Goal: Ask a question

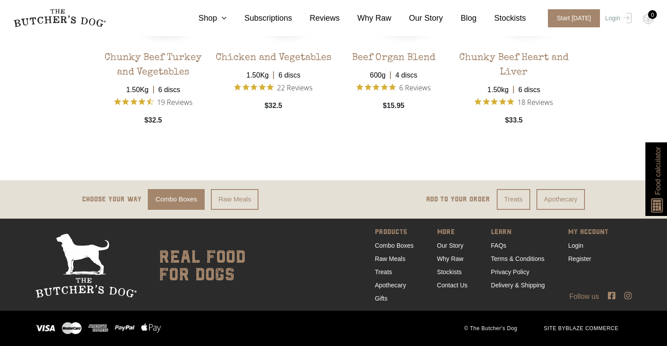
scroll to position [1832, 0]
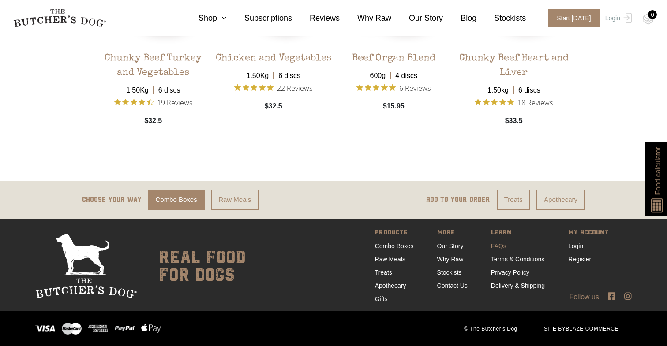
click at [497, 244] on link "FAQs" at bounding box center [498, 246] width 15 height 7
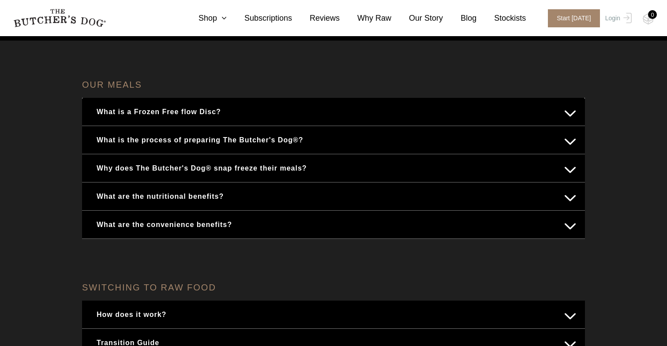
click at [566, 199] on button "What are the nutritional benefits?" at bounding box center [334, 196] width 486 height 17
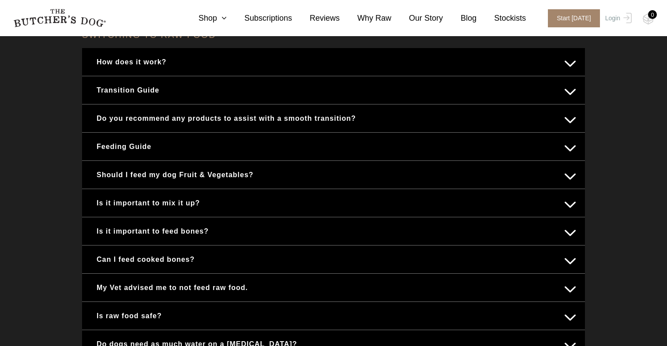
scroll to position [482, 0]
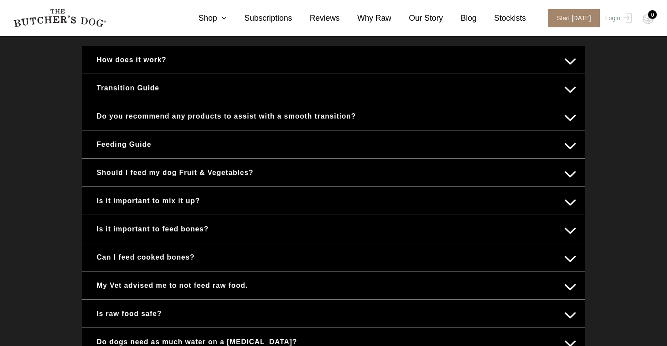
click at [574, 148] on button "Feeding Guide" at bounding box center [334, 144] width 486 height 17
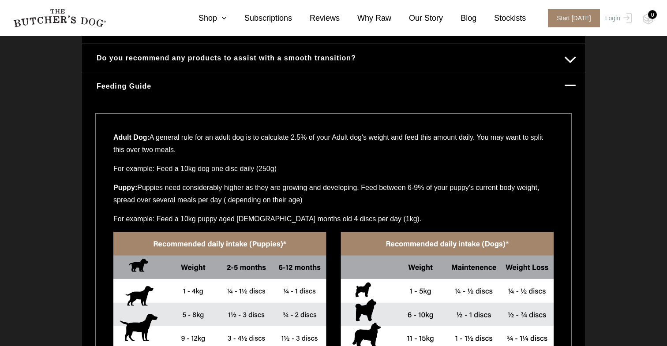
scroll to position [428, 0]
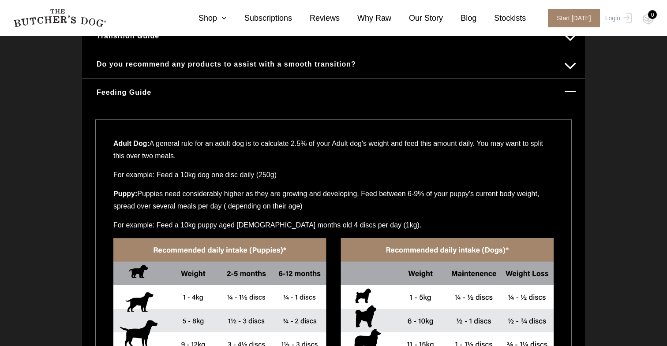
click at [570, 90] on button "Feeding Guide" at bounding box center [334, 92] width 486 height 17
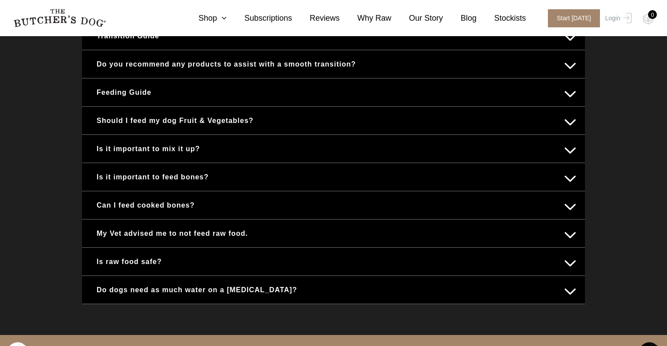
click at [576, 147] on button "Is it important to mix it up?" at bounding box center [334, 148] width 486 height 17
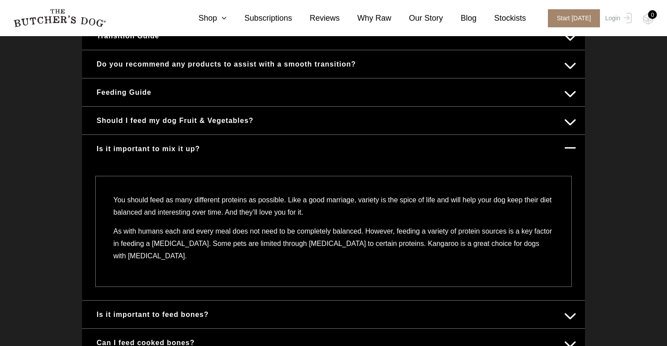
click at [570, 147] on button "Is it important to mix it up?" at bounding box center [334, 148] width 486 height 17
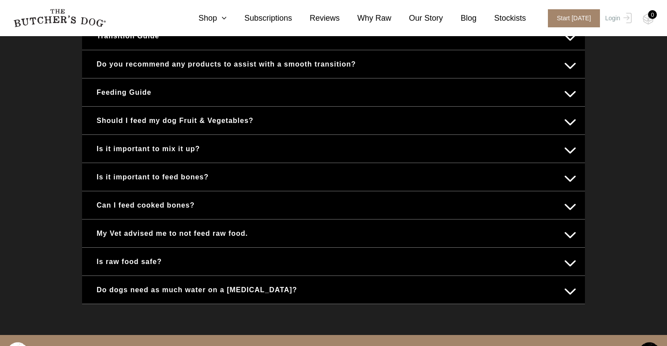
click at [568, 174] on button "Is it important to feed bones?" at bounding box center [334, 177] width 486 height 17
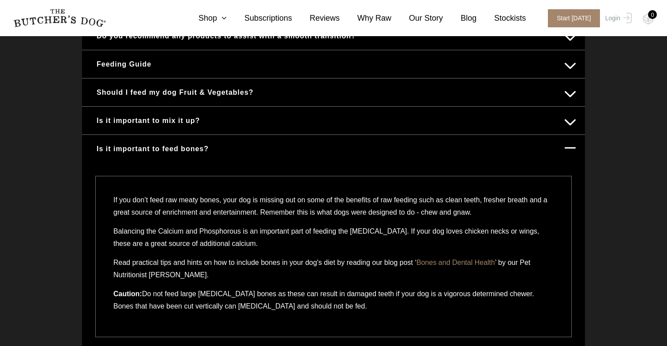
scroll to position [452, 0]
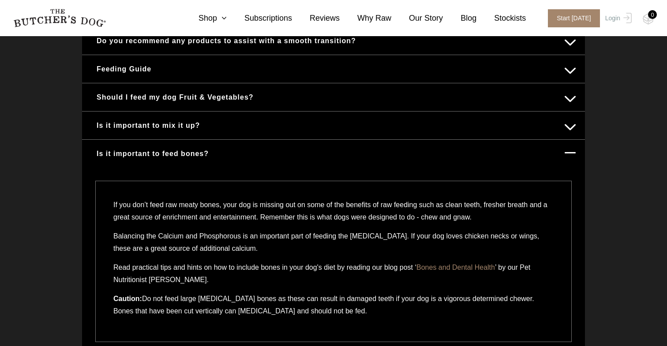
click at [573, 150] on button "Is it important to feed bones?" at bounding box center [334, 153] width 486 height 17
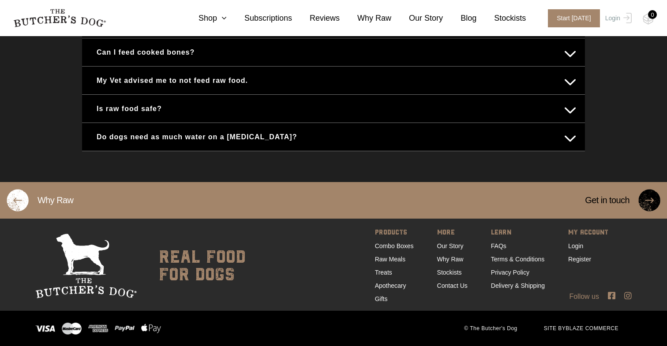
scroll to position [581, 0]
click at [452, 243] on link "Our Story" at bounding box center [450, 246] width 26 height 7
click at [227, 16] on icon at bounding box center [222, 18] width 10 height 8
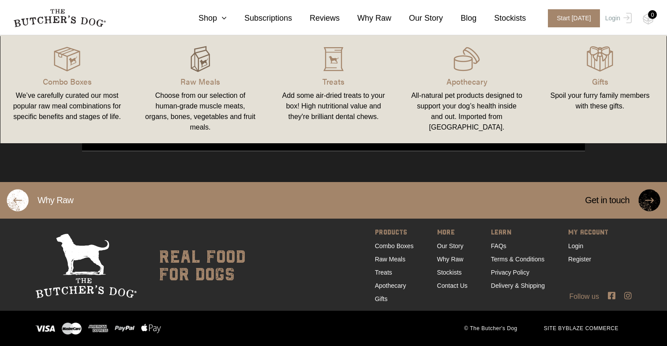
click at [195, 69] on img at bounding box center [200, 59] width 26 height 26
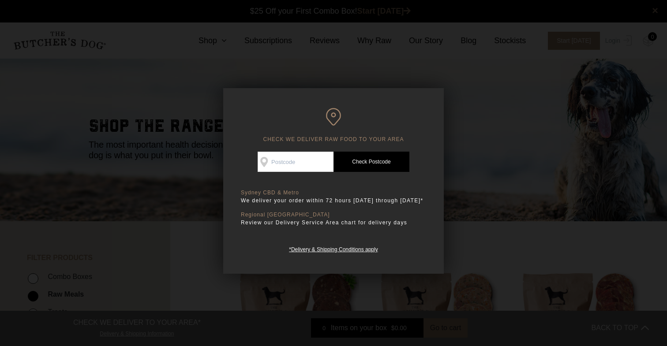
scroll to position [0, 0]
click at [203, 68] on div at bounding box center [333, 173] width 667 height 346
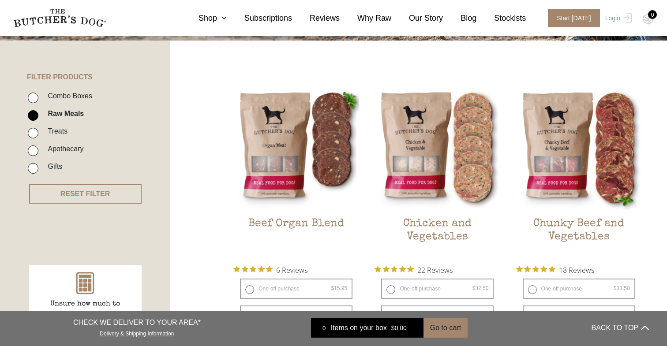
scroll to position [184, 0]
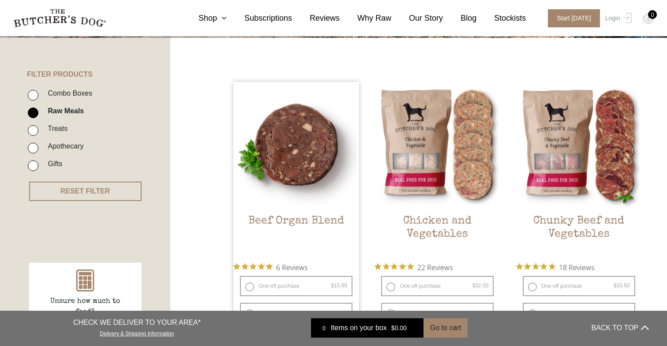
click at [320, 134] on img at bounding box center [296, 145] width 126 height 126
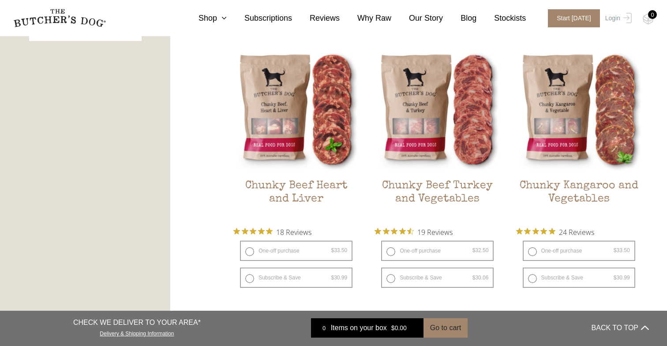
scroll to position [508, 0]
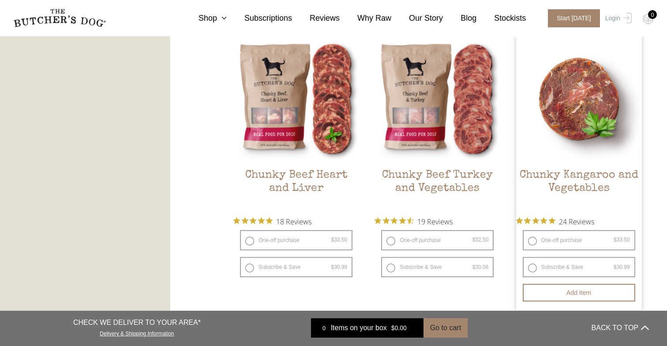
click at [606, 177] on h2 "Chunky Kangaroo and Vegetables" at bounding box center [579, 189] width 126 height 41
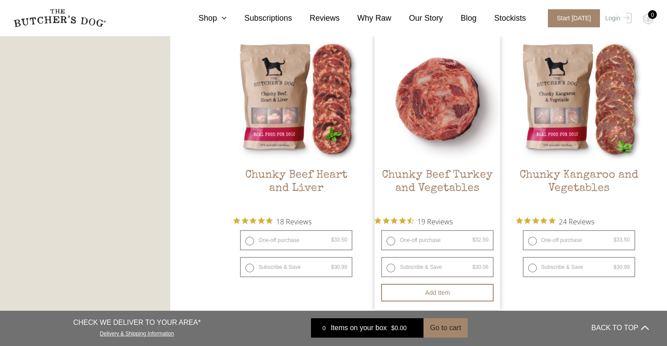
click at [454, 185] on h2 "Chunky Beef Turkey and Vegetables" at bounding box center [438, 189] width 126 height 41
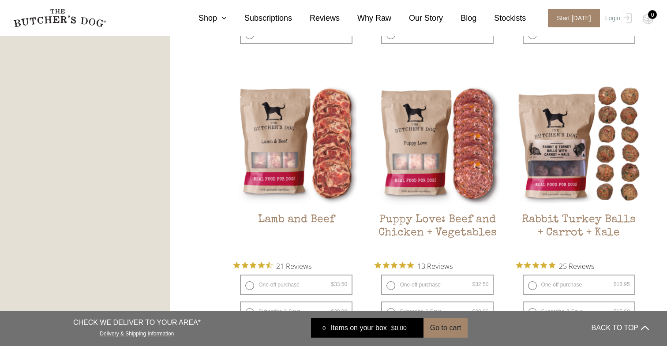
scroll to position [742, 0]
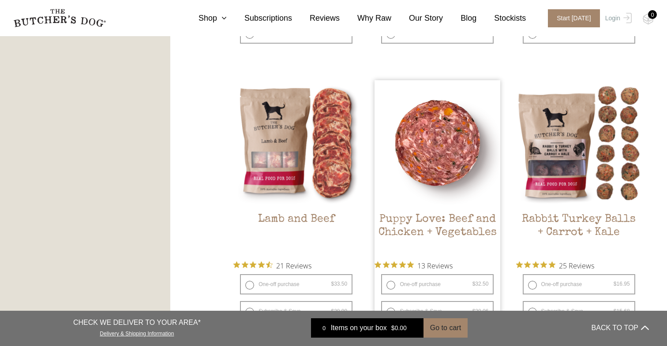
click at [440, 177] on img at bounding box center [438, 143] width 126 height 126
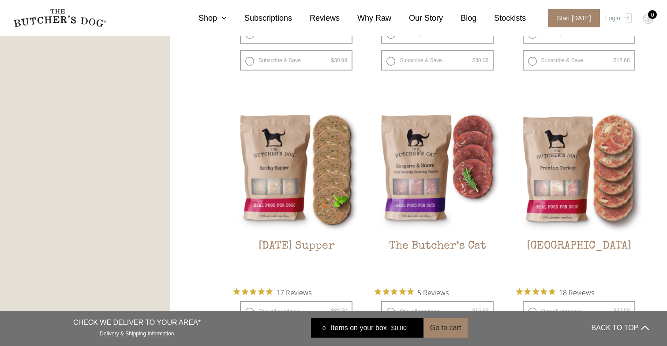
scroll to position [1000, 0]
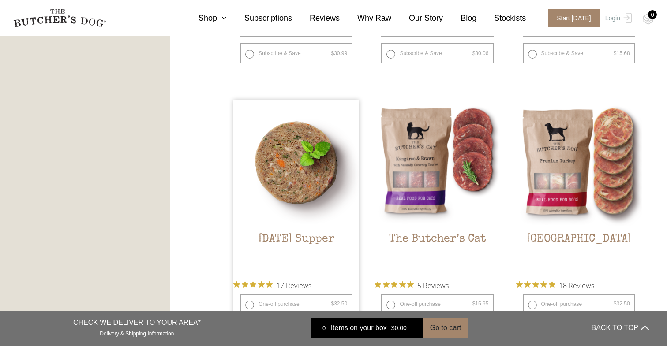
click at [279, 199] on img at bounding box center [296, 163] width 126 height 126
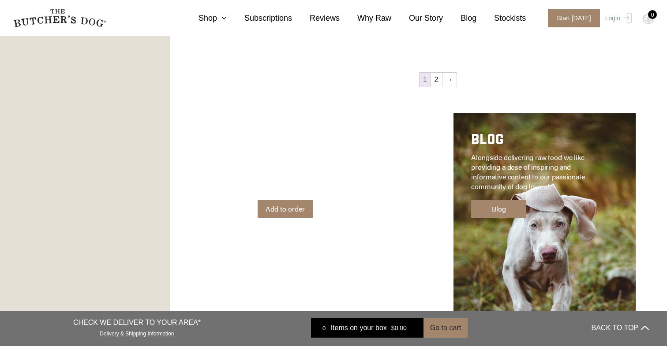
scroll to position [1314, 0]
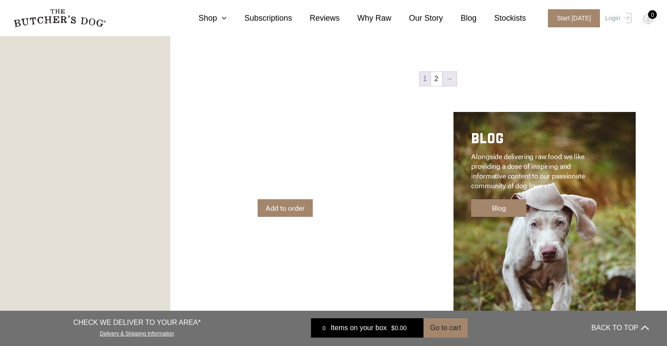
click at [447, 79] on link "→" at bounding box center [450, 79] width 14 height 14
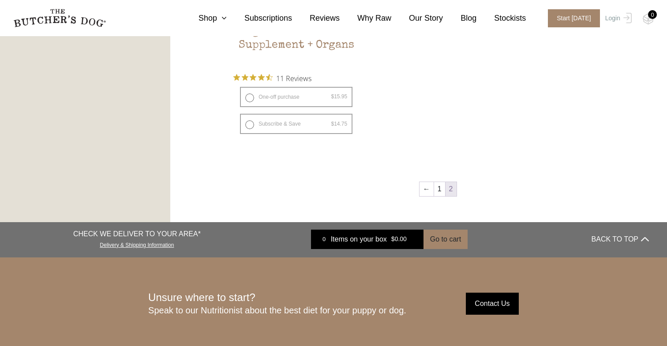
scroll to position [662, 0]
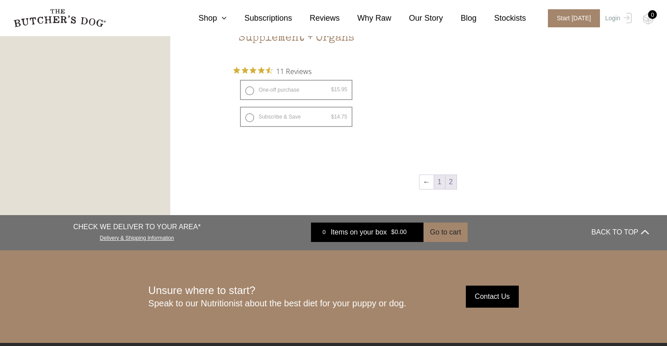
click at [437, 184] on link "1" at bounding box center [439, 182] width 11 height 14
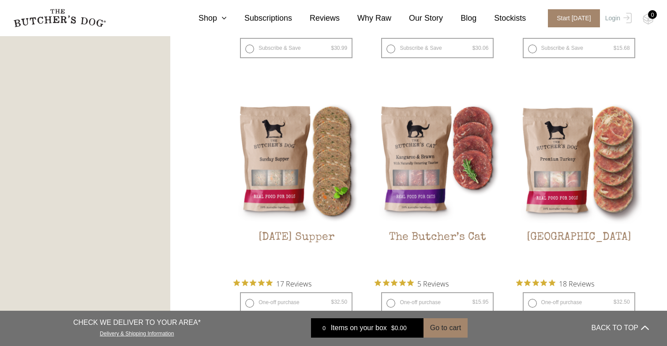
scroll to position [1037, 0]
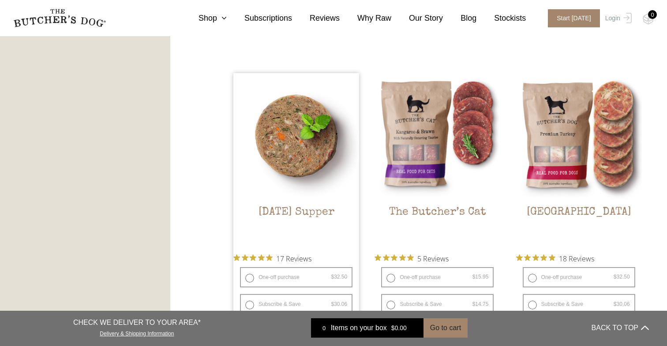
click at [281, 150] on img at bounding box center [296, 136] width 126 height 126
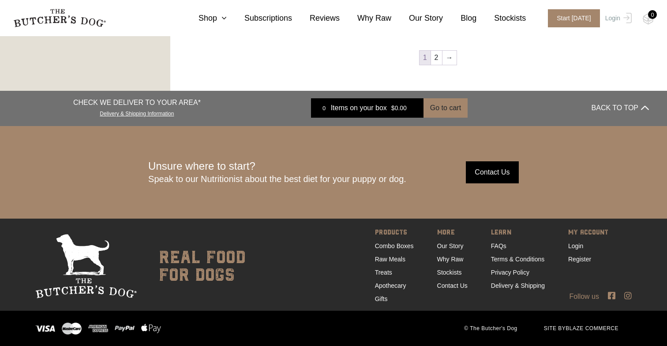
scroll to position [1348, 0]
click at [438, 56] on link "2" at bounding box center [436, 58] width 11 height 14
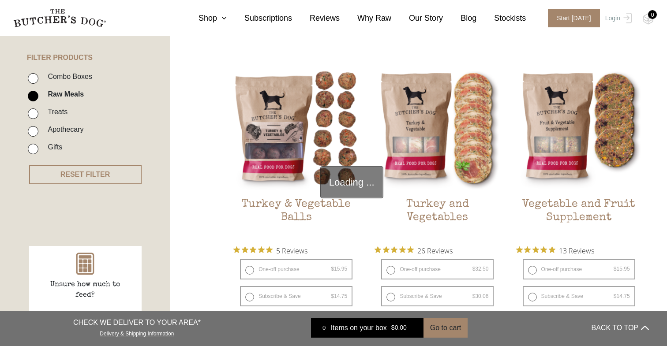
scroll to position [199, 0]
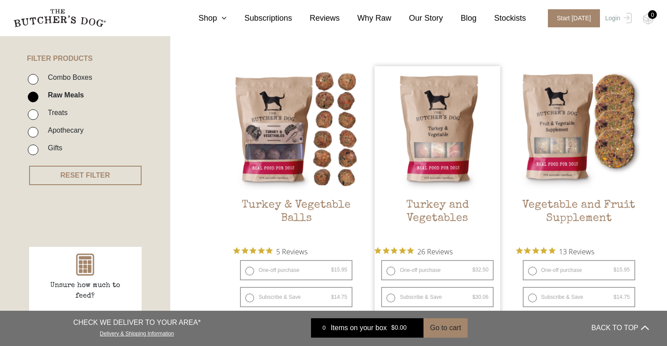
click at [429, 138] on img at bounding box center [438, 129] width 126 height 126
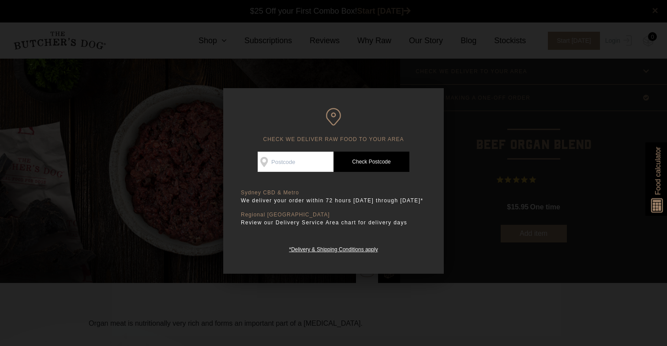
scroll to position [0, 0]
click at [183, 153] on div at bounding box center [333, 173] width 667 height 346
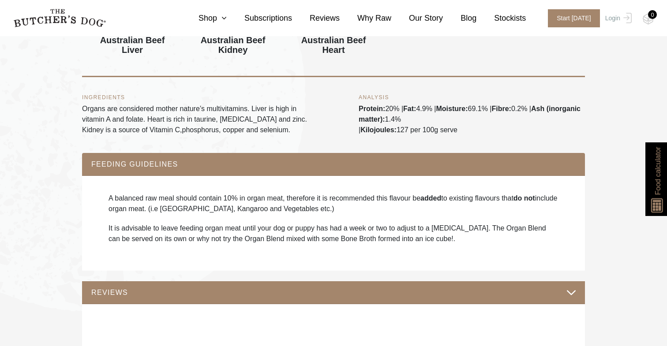
scroll to position [444, 0]
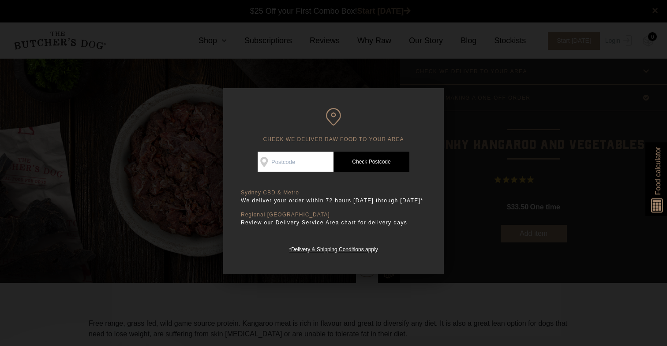
scroll to position [0, 0]
click at [499, 217] on div at bounding box center [333, 173] width 667 height 346
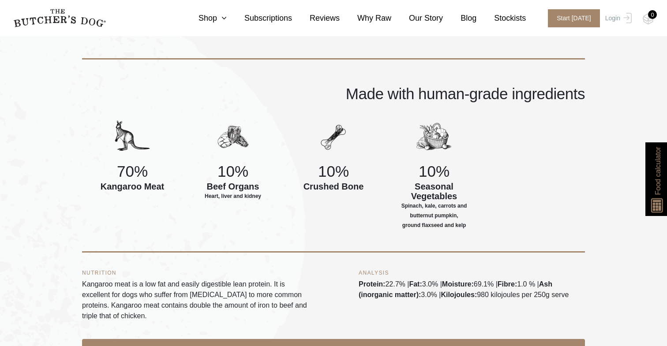
scroll to position [165, 0]
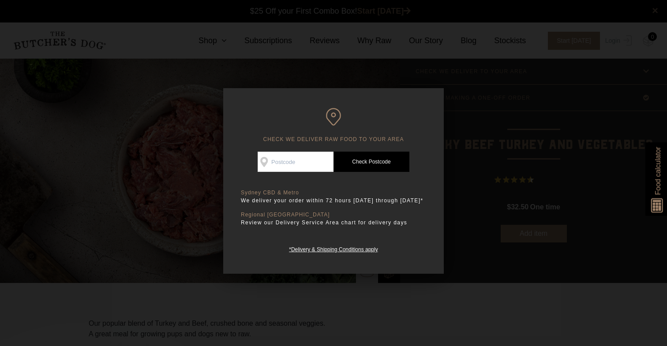
click at [454, 185] on div at bounding box center [333, 173] width 667 height 346
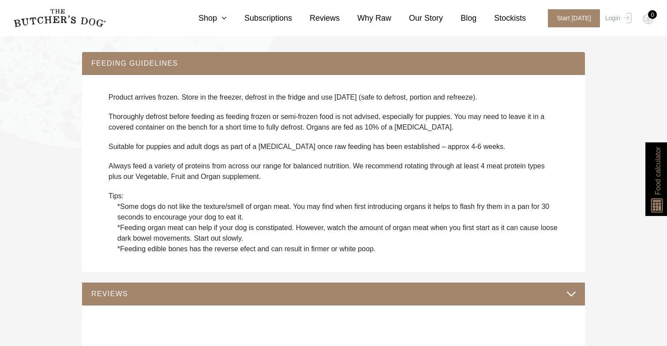
scroll to position [606, 0]
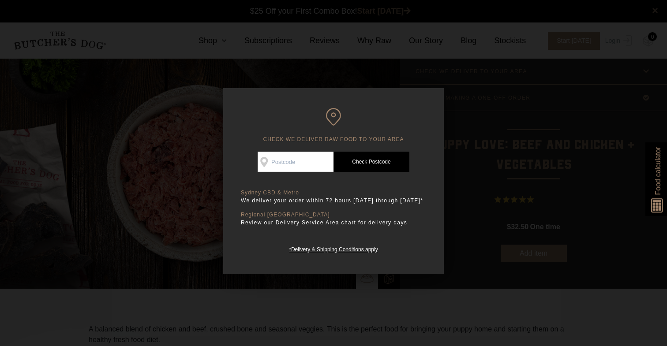
scroll to position [0, 0]
click at [454, 165] on div at bounding box center [333, 173] width 667 height 346
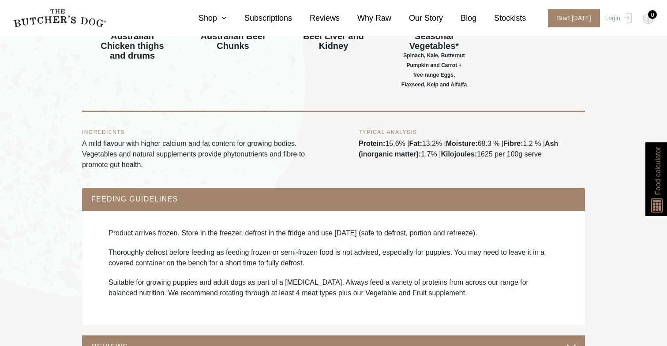
scroll to position [467, 0]
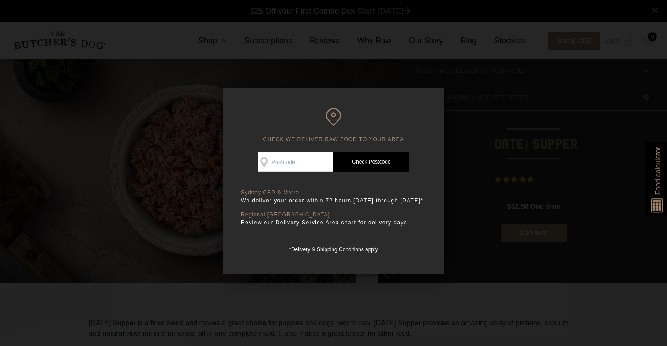
click at [162, 147] on div at bounding box center [333, 173] width 667 height 346
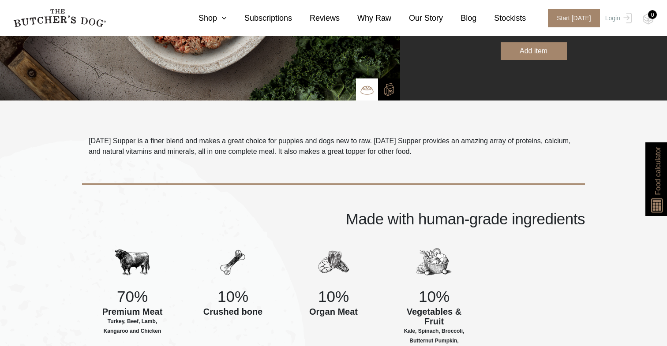
scroll to position [216, 0]
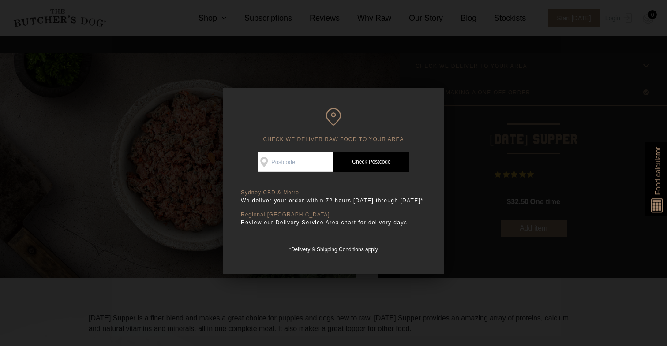
scroll to position [8, 0]
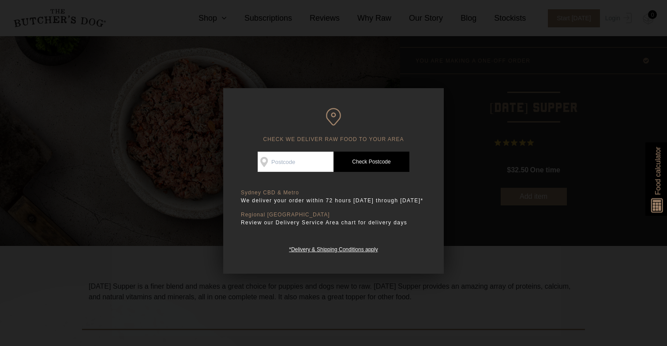
click at [193, 166] on div at bounding box center [333, 173] width 667 height 346
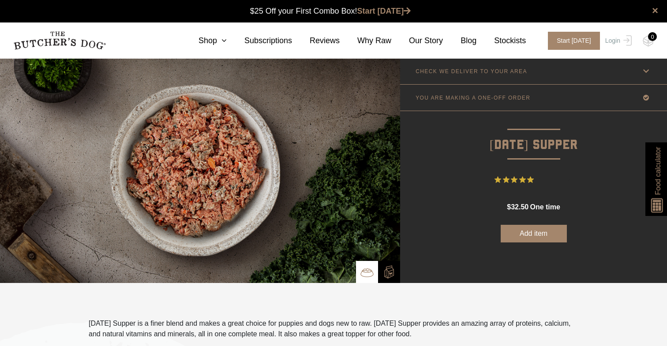
scroll to position [0, 0]
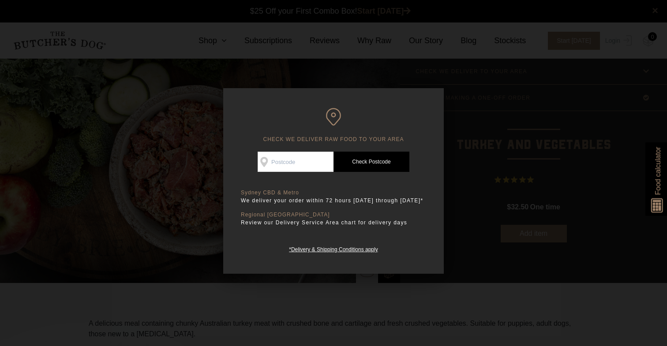
click at [194, 188] on div at bounding box center [333, 173] width 667 height 346
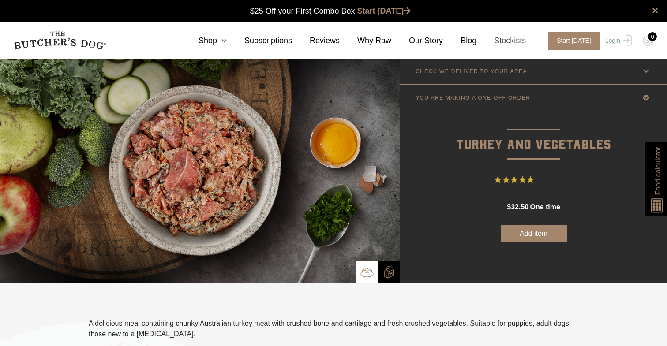
click at [512, 37] on link "Stockists" at bounding box center [501, 41] width 49 height 12
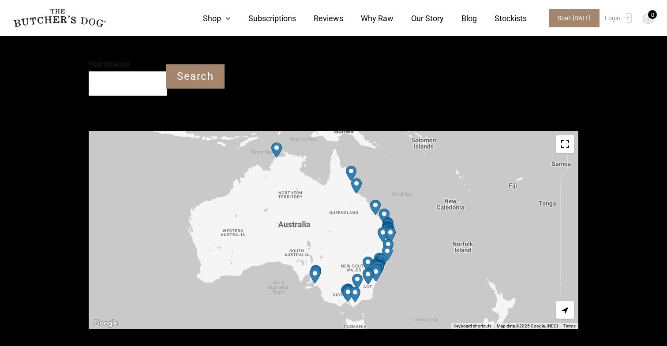
scroll to position [268, 0]
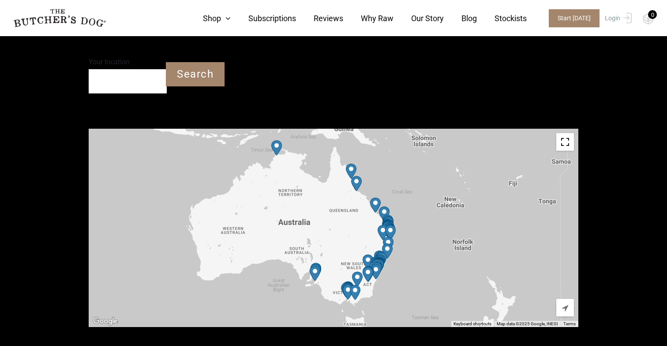
click at [398, 225] on div "To navigate, press the arrow keys." at bounding box center [334, 228] width 490 height 199
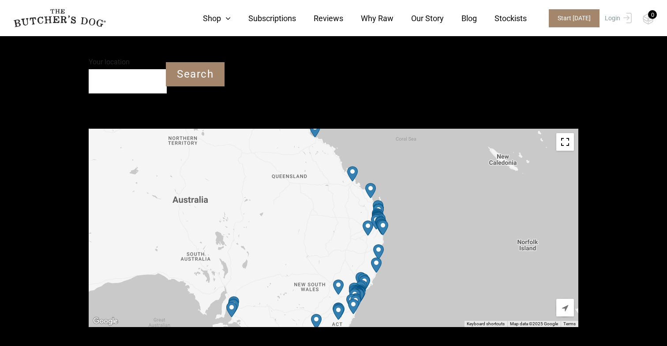
click at [397, 214] on div "To navigate, press the arrow keys." at bounding box center [334, 228] width 490 height 199
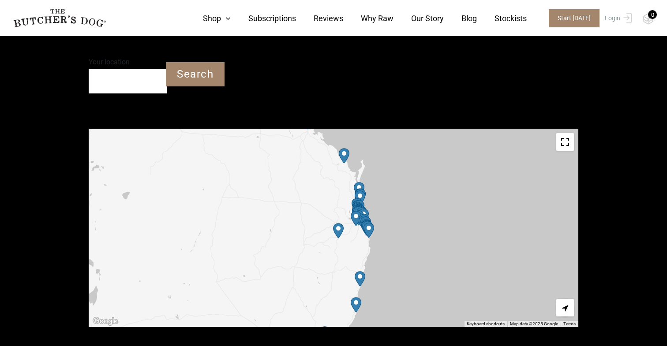
click at [382, 211] on div "To navigate, press the arrow keys." at bounding box center [334, 228] width 490 height 199
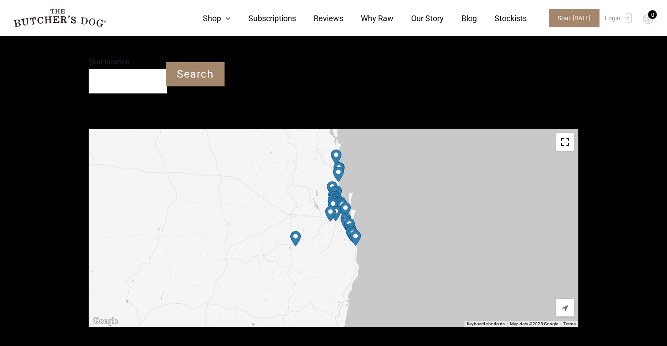
click at [370, 225] on div "To navigate, press the arrow keys." at bounding box center [334, 228] width 490 height 199
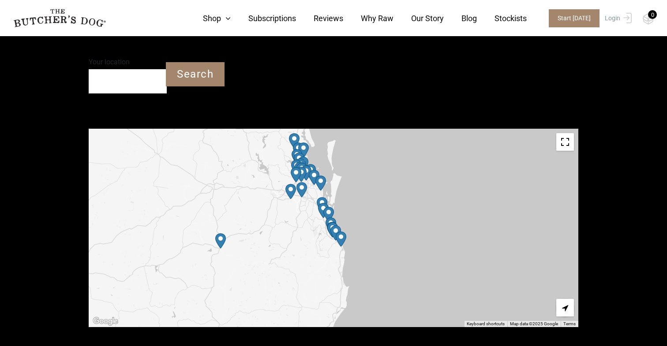
click at [354, 236] on div "To navigate, press the arrow keys." at bounding box center [334, 228] width 490 height 199
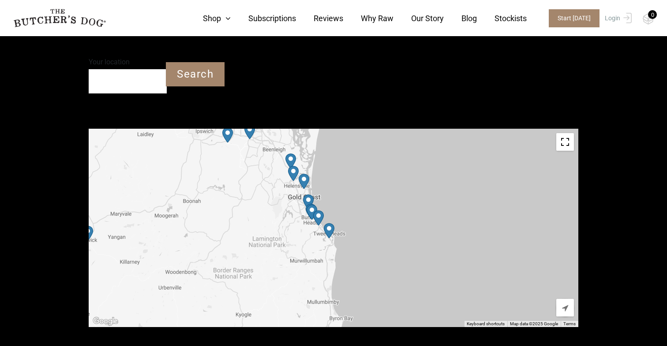
click at [345, 215] on div "To navigate, press the arrow keys." at bounding box center [334, 228] width 490 height 199
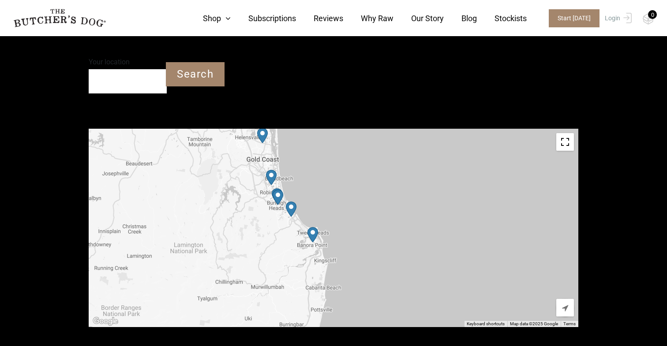
click at [292, 162] on div "To navigate, press the arrow keys." at bounding box center [334, 228] width 490 height 199
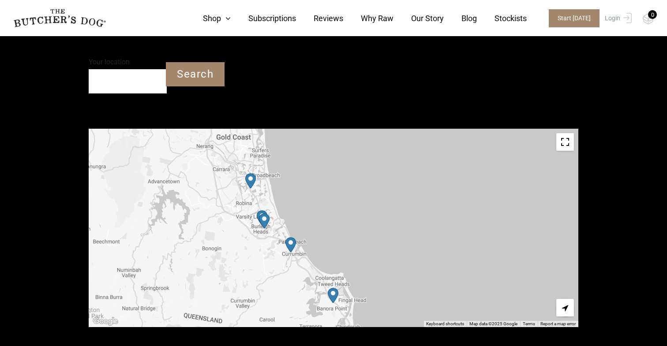
click at [272, 155] on div "To navigate, press the arrow keys." at bounding box center [334, 228] width 490 height 199
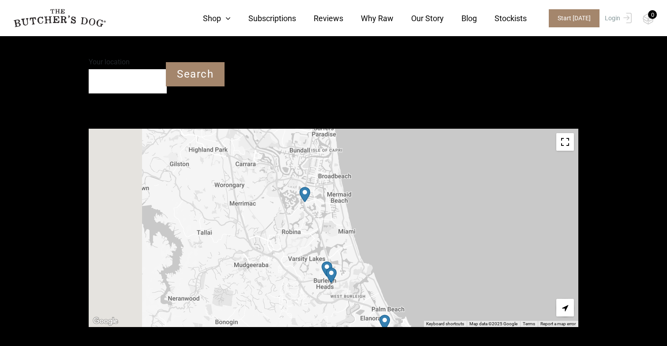
drag, startPoint x: 272, startPoint y: 155, endPoint x: 361, endPoint y: 153, distance: 88.8
click at [361, 153] on div "To navigate, press the arrow keys." at bounding box center [334, 228] width 490 height 199
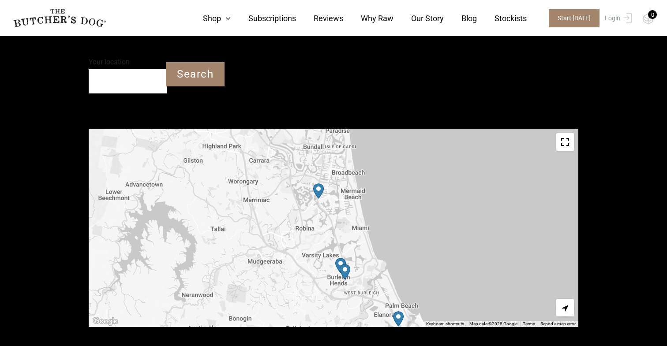
click at [320, 184] on img "Petbarn – Mermaid Waters" at bounding box center [318, 191] width 11 height 15
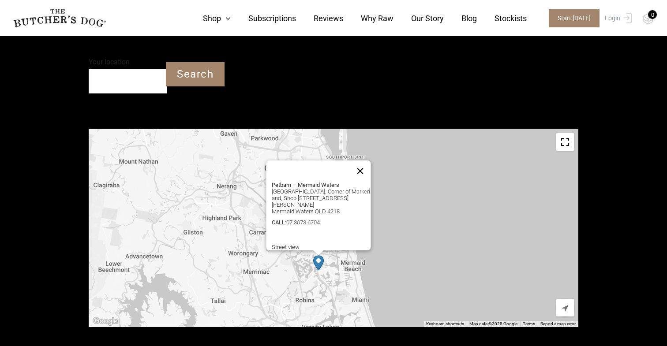
click at [365, 161] on button "Close" at bounding box center [360, 171] width 21 height 21
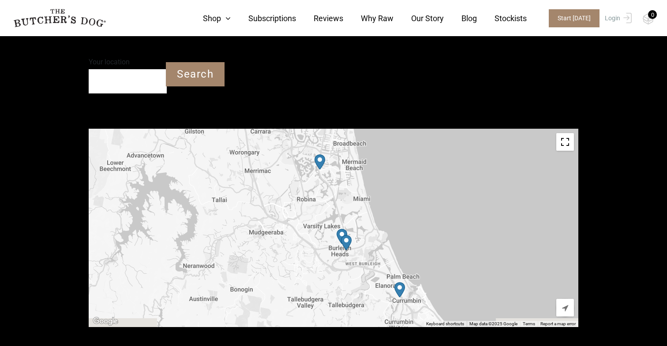
drag, startPoint x: 369, startPoint y: 263, endPoint x: 371, endPoint y: 157, distance: 106.4
click at [371, 157] on div "To navigate, press the arrow keys." at bounding box center [334, 228] width 490 height 199
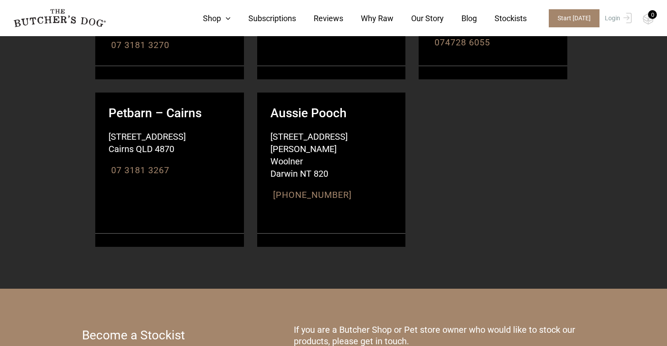
scroll to position [8942, 0]
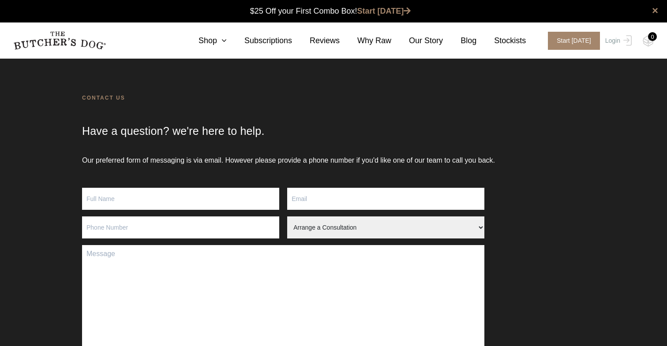
scroll to position [0, 0]
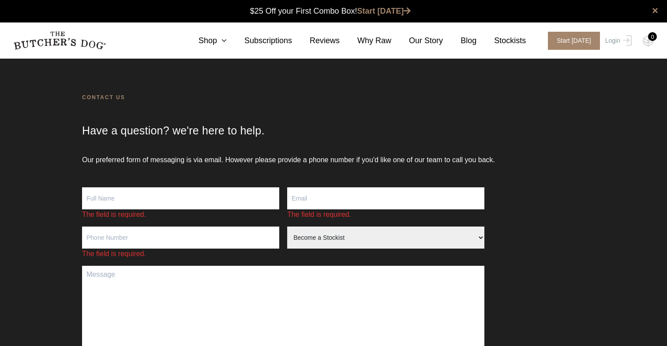
click at [504, 211] on form "The field is required. The field is required. The field is required. Arrange a …" at bounding box center [333, 317] width 503 height 258
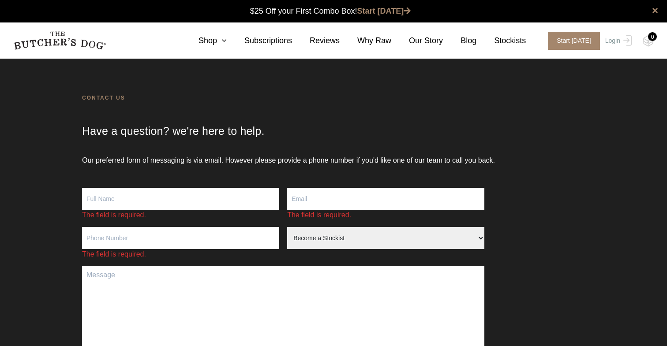
scroll to position [0, 0]
select select "Stock Enquiry"
type input "Bree"
type input "[PERSON_NAME][EMAIL_ADDRESS][DOMAIN_NAME]"
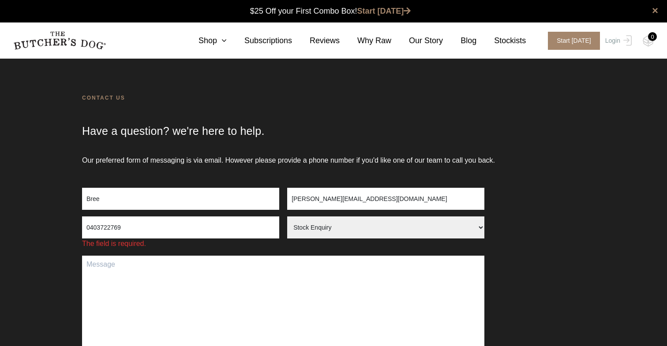
type input "0403722769"
click at [144, 275] on textarea "Contact form" at bounding box center [283, 312] width 403 height 113
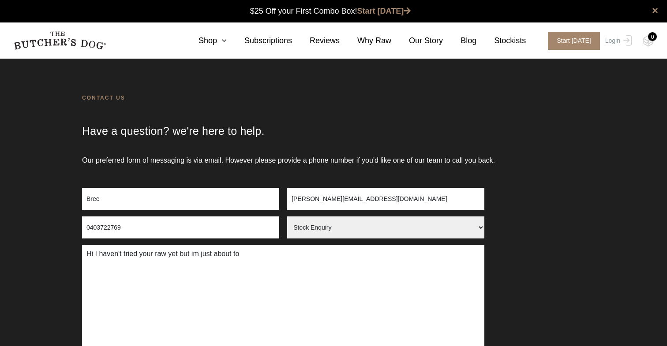
click at [196, 256] on textarea "Hi I haven't tried your raw yet but im just about to" at bounding box center [283, 301] width 403 height 113
click at [263, 256] on textarea "Hi I haven't tried your raw yet but i'm just about to" at bounding box center [283, 301] width 403 height 113
click at [237, 255] on textarea "Hi I haven't tried your raw yet but i'm just about to with my 11 week old XL Am…" at bounding box center [283, 301] width 403 height 113
click at [170, 263] on textarea "Hi I haven't tried your raw yet but I would like to with my 11 week old XL Amer…" at bounding box center [283, 301] width 403 height 113
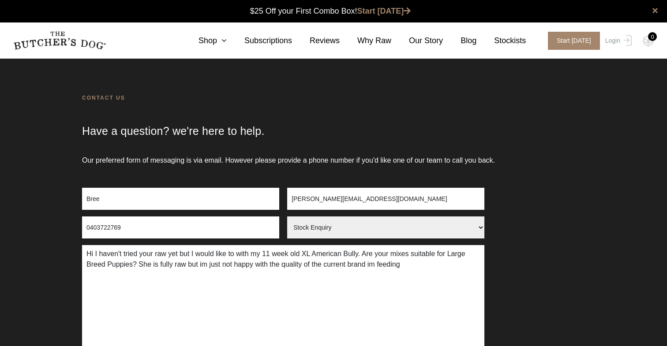
click at [381, 265] on textarea "Hi I haven't tried your raw yet but I would like to with my 11 week old XL Amer…" at bounding box center [283, 301] width 403 height 113
click at [424, 270] on textarea "Hi I haven't tried your raw yet but I would like to with my 11 week old XL Amer…" at bounding box center [283, 301] width 403 height 113
click at [204, 265] on textarea "Hi I haven't tried your raw yet but I would like to with my 11 week old XL Amer…" at bounding box center [283, 301] width 403 height 113
click at [432, 268] on textarea "Hi I haven't tried your raw yet but I would like to with my 11 week old XL Amer…" at bounding box center [283, 301] width 403 height 113
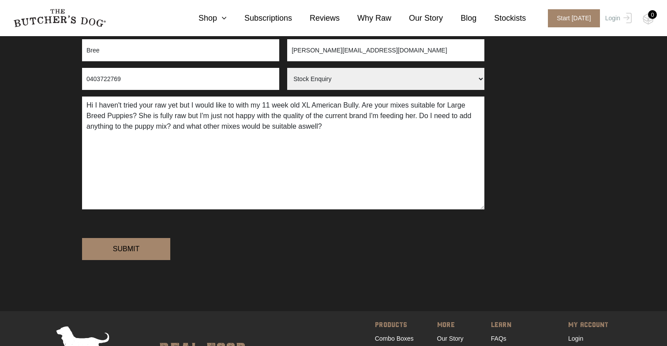
scroll to position [149, 0]
type textarea "Hi I haven't tried your raw yet but I would like to with my 11 week old XL Amer…"
click at [131, 260] on input "Submit" at bounding box center [126, 249] width 88 height 22
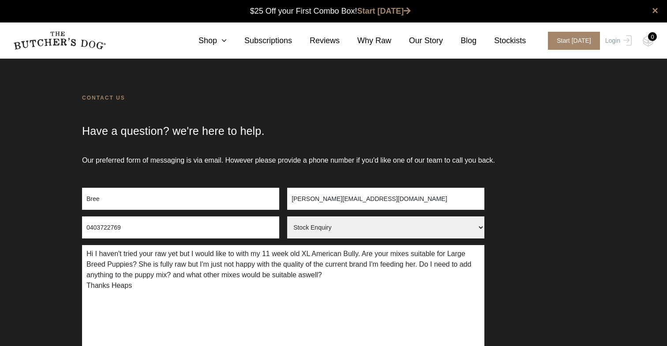
scroll to position [0, 0]
click at [332, 41] on link "Reviews" at bounding box center [316, 41] width 48 height 12
click at [279, 39] on link "Subscriptions" at bounding box center [259, 41] width 65 height 12
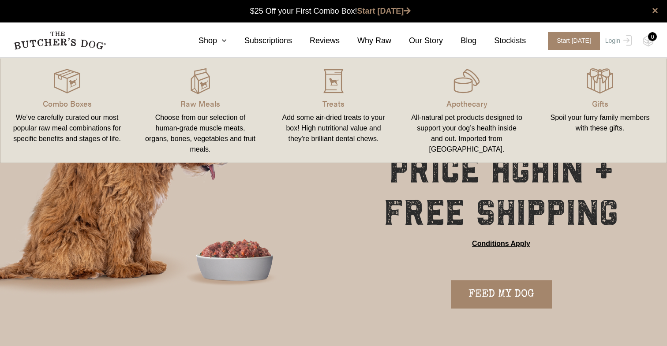
scroll to position [0, 0]
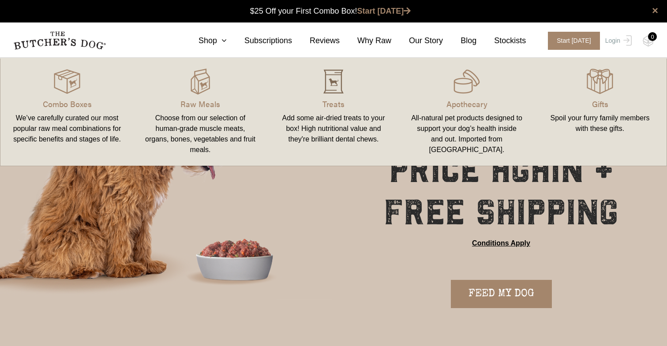
click at [338, 82] on img at bounding box center [333, 81] width 26 height 26
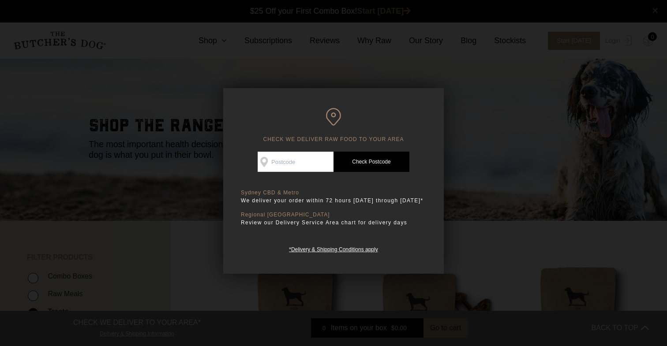
click at [338, 82] on div at bounding box center [333, 173] width 667 height 346
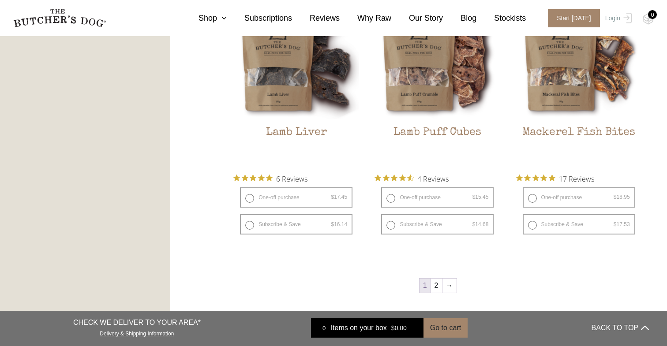
scroll to position [1107, 0]
click at [439, 284] on link "2" at bounding box center [436, 286] width 11 height 14
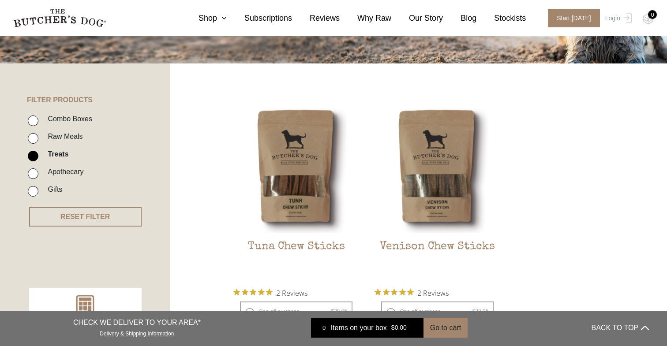
scroll to position [200, 0]
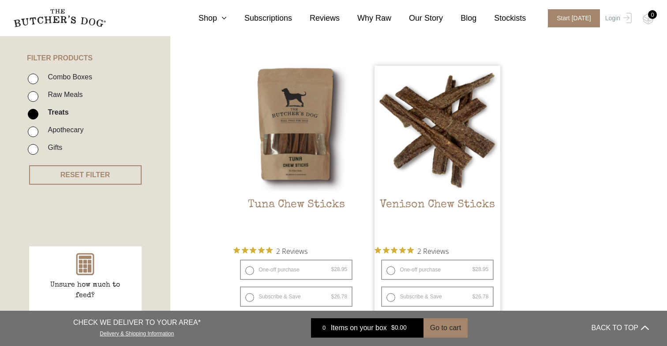
click at [428, 199] on h2 "Venison Chew Sticks" at bounding box center [438, 219] width 126 height 41
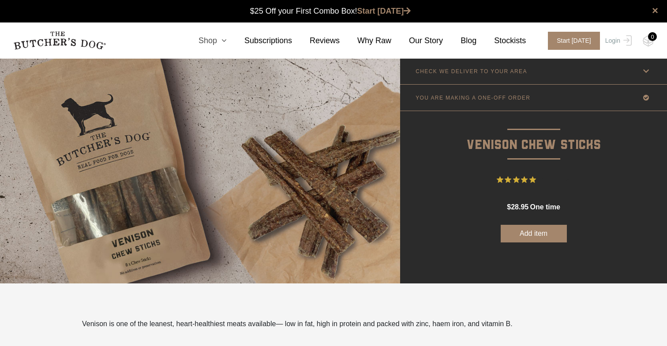
click at [226, 42] on icon at bounding box center [222, 41] width 10 height 8
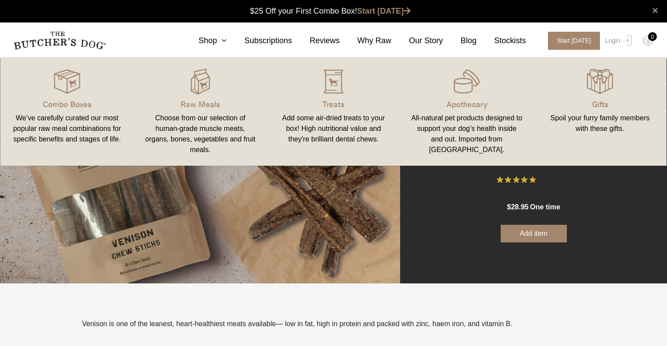
click at [456, 120] on div "All-natural pet products designed to support your dog’s health inside and out. …" at bounding box center [467, 134] width 112 height 42
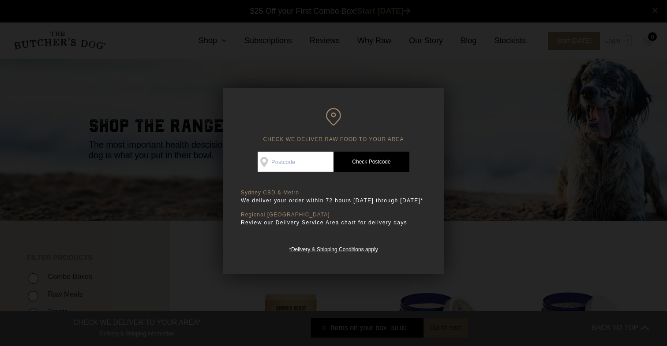
click at [456, 120] on div at bounding box center [333, 173] width 667 height 346
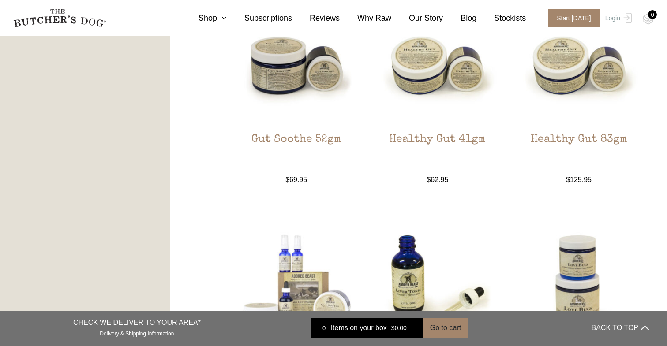
scroll to position [785, 0]
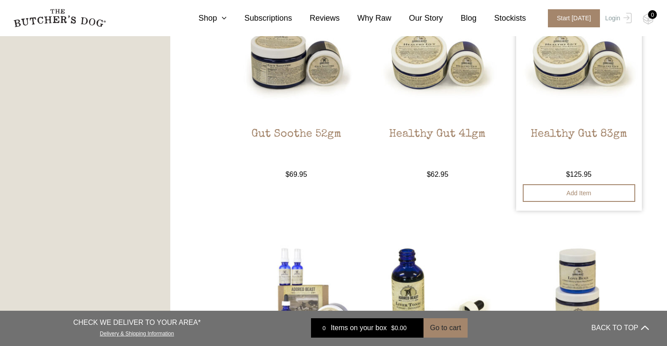
click at [603, 79] on img at bounding box center [579, 58] width 126 height 126
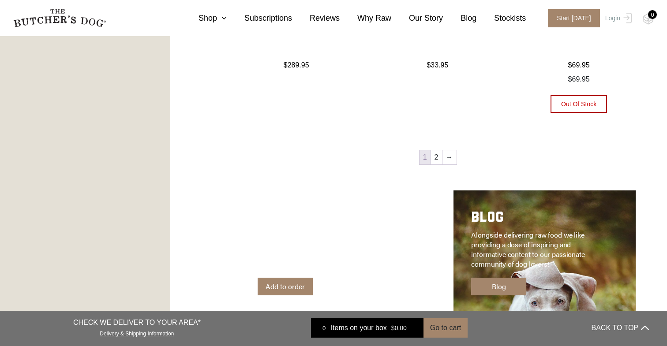
scroll to position [1119, 0]
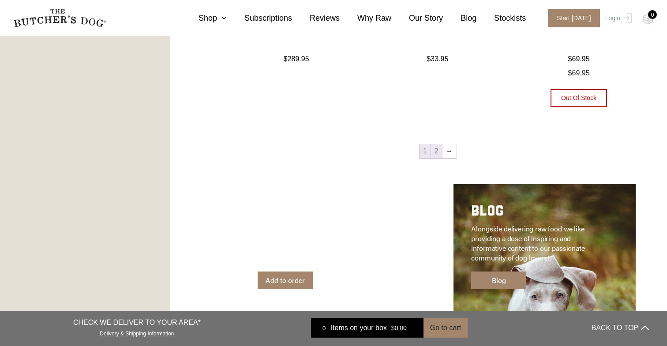
click at [436, 147] on link "2" at bounding box center [436, 151] width 11 height 14
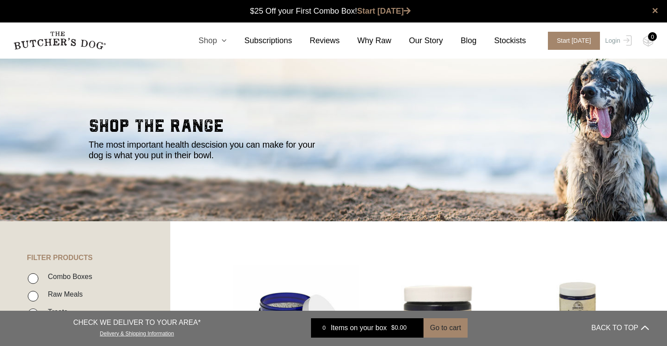
click at [226, 39] on icon at bounding box center [222, 41] width 10 height 8
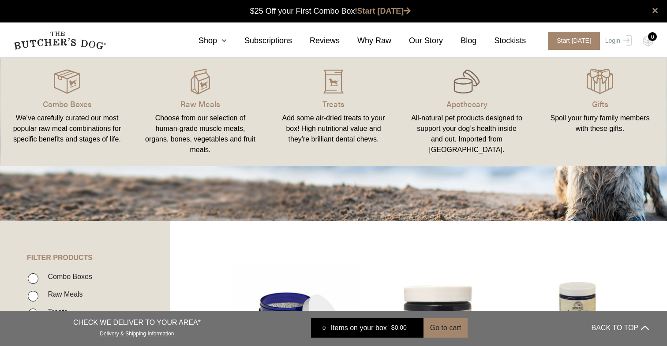
click at [467, 94] on img at bounding box center [467, 81] width 26 height 26
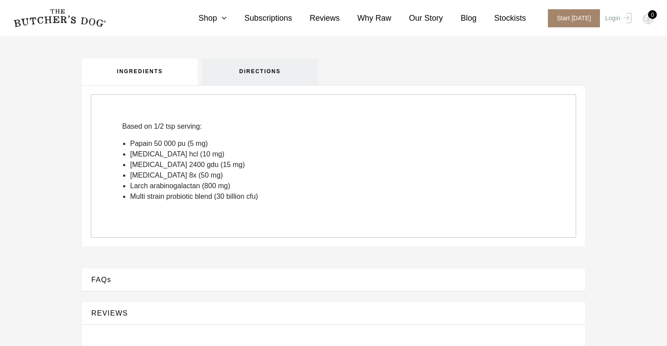
scroll to position [339, 0]
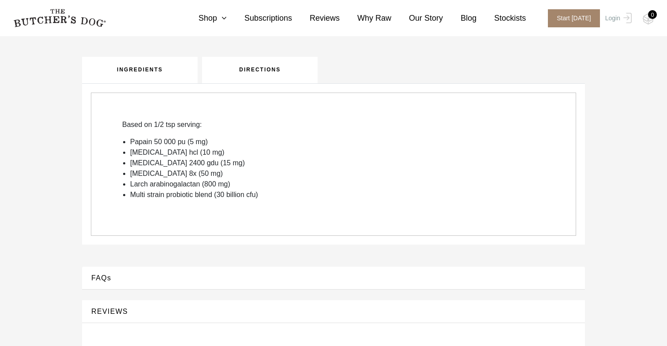
click at [272, 74] on link "DIRECTIONS" at bounding box center [260, 70] width 116 height 26
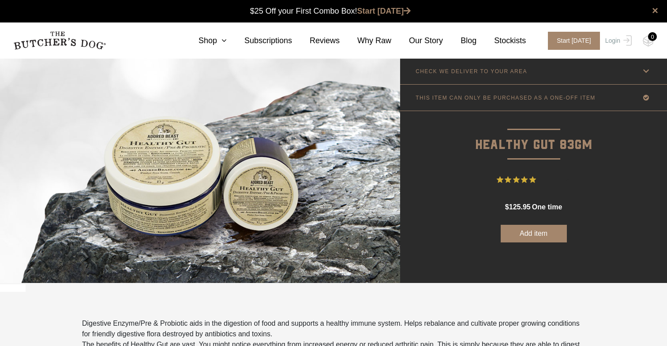
scroll to position [0, 0]
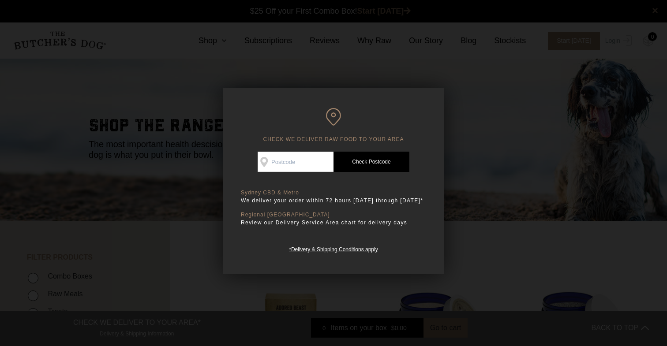
click at [467, 94] on div at bounding box center [333, 173] width 667 height 346
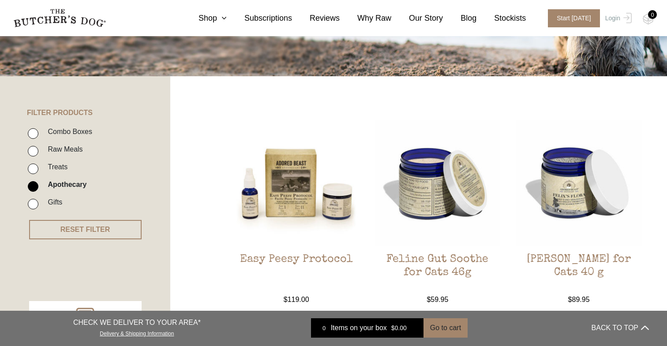
scroll to position [215, 0]
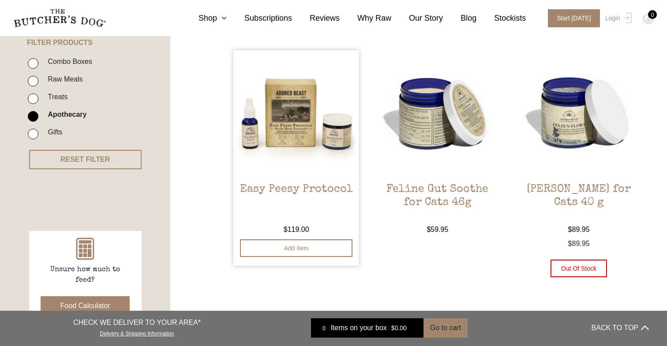
click at [294, 140] on img at bounding box center [296, 113] width 126 height 126
click at [556, 122] on img at bounding box center [579, 113] width 126 height 126
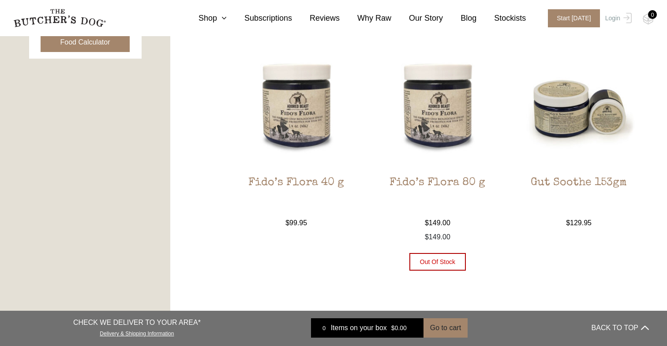
scroll to position [479, 0]
click at [431, 123] on img at bounding box center [438, 107] width 126 height 126
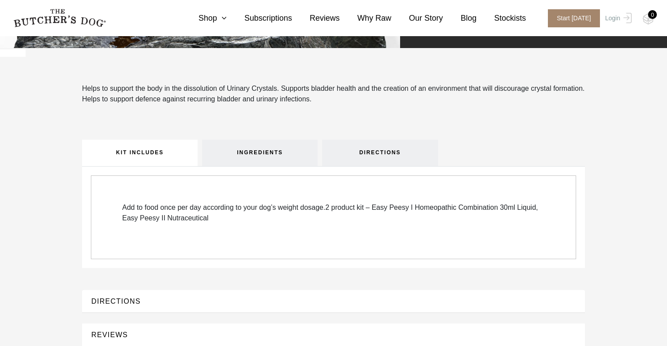
scroll to position [236, 0]
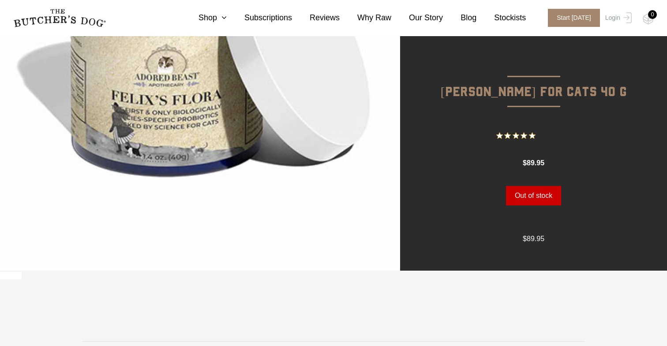
scroll to position [188, 0]
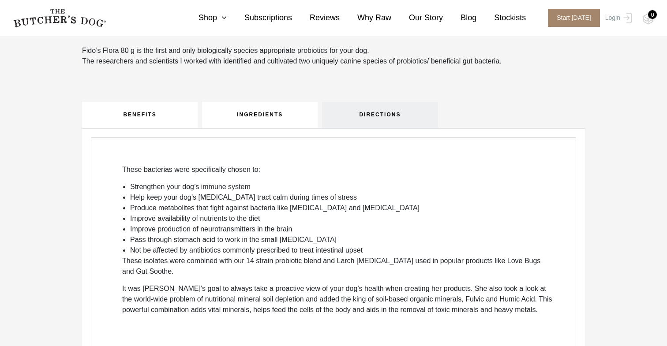
scroll to position [482, 0]
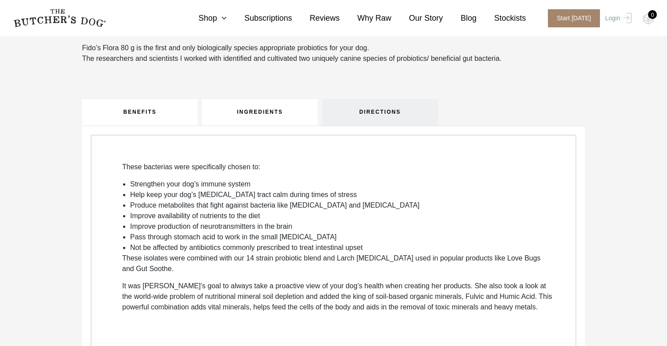
click at [299, 120] on link "INGREDIENTS" at bounding box center [260, 112] width 116 height 26
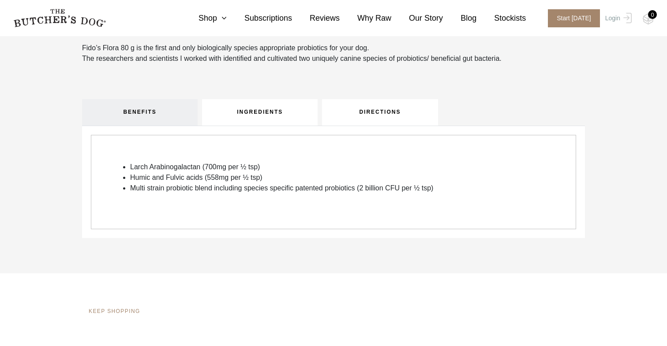
click at [374, 107] on link "DIRECTIONS" at bounding box center [380, 112] width 116 height 26
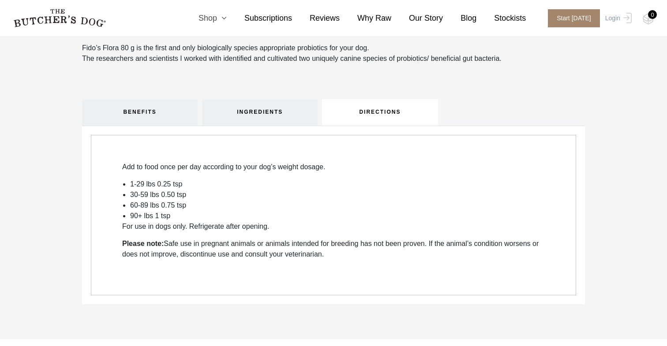
click at [226, 18] on icon at bounding box center [222, 18] width 10 height 8
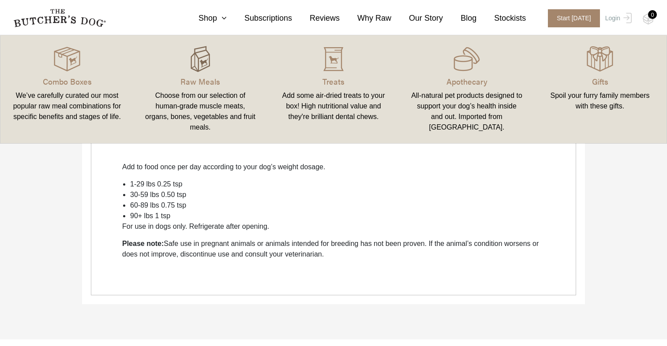
click at [203, 58] on img at bounding box center [200, 59] width 26 height 26
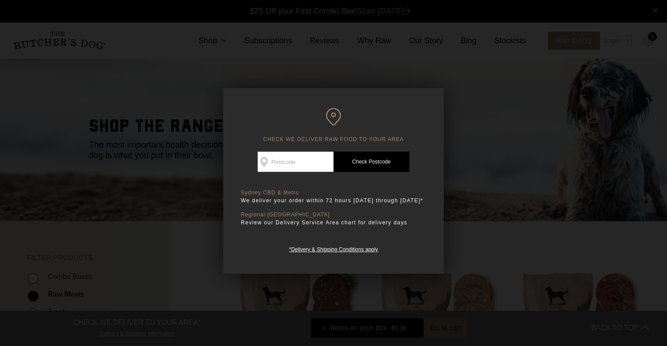
scroll to position [0, 0]
click at [504, 153] on div at bounding box center [333, 173] width 667 height 346
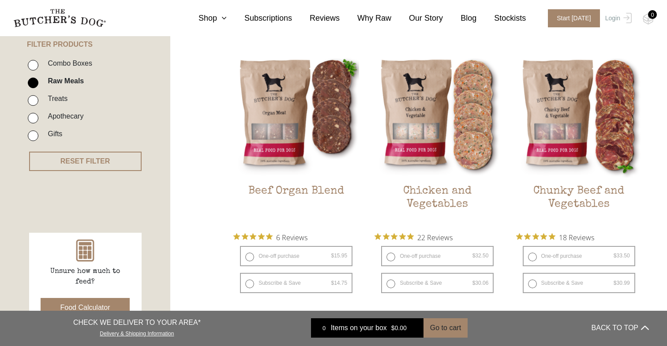
scroll to position [214, 0]
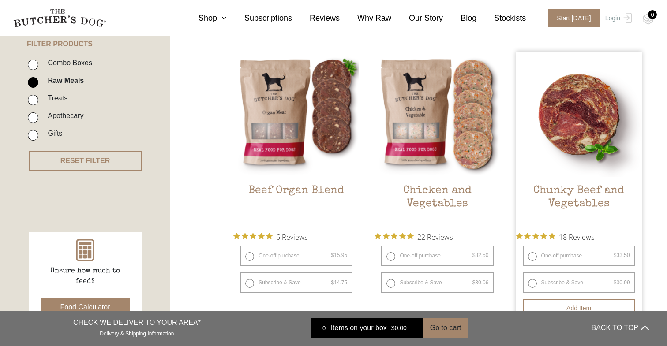
click at [588, 130] on img at bounding box center [579, 115] width 126 height 126
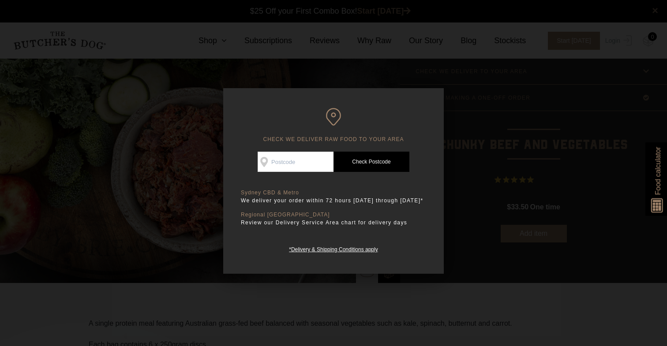
click at [588, 131] on div at bounding box center [333, 173] width 667 height 346
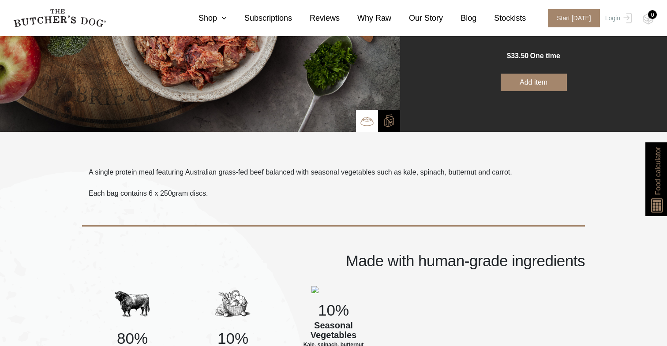
scroll to position [153, 0]
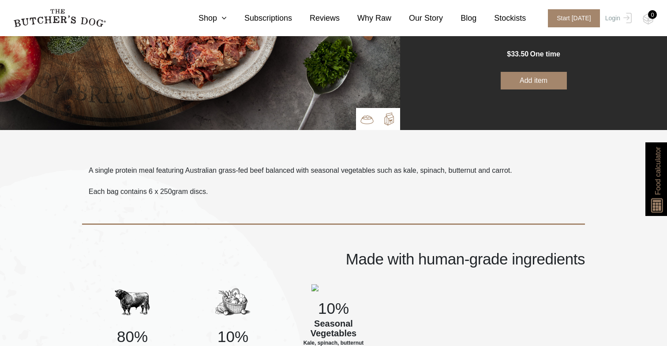
click at [392, 113] on img at bounding box center [389, 119] width 13 height 13
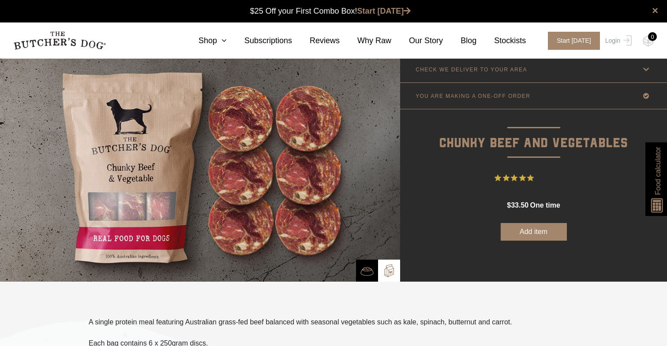
scroll to position [2, 0]
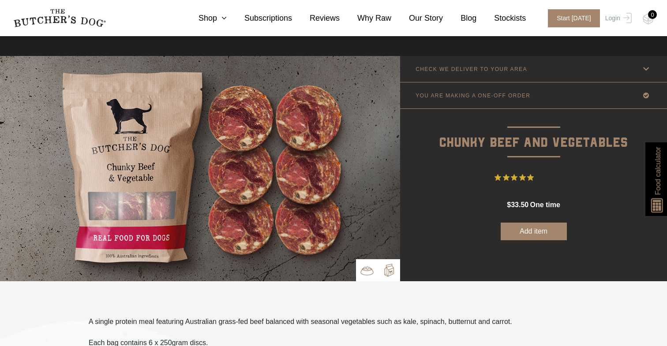
click at [362, 265] on img at bounding box center [367, 270] width 13 height 13
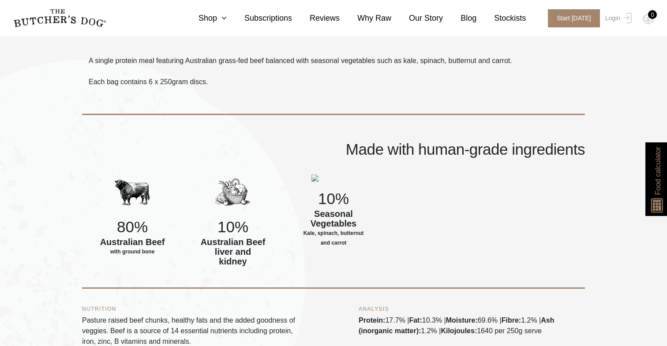
scroll to position [263, 0]
click at [660, 183] on span "Food calculator" at bounding box center [658, 171] width 11 height 48
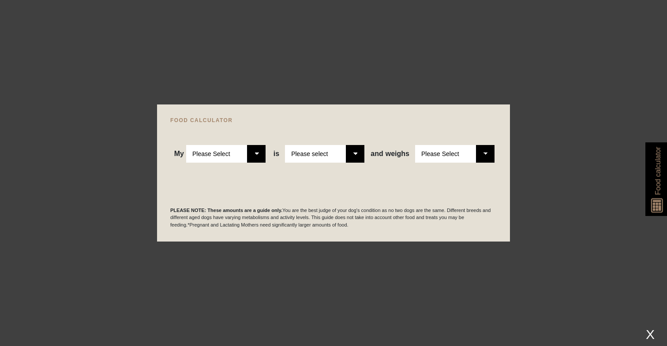
select select "puppy"
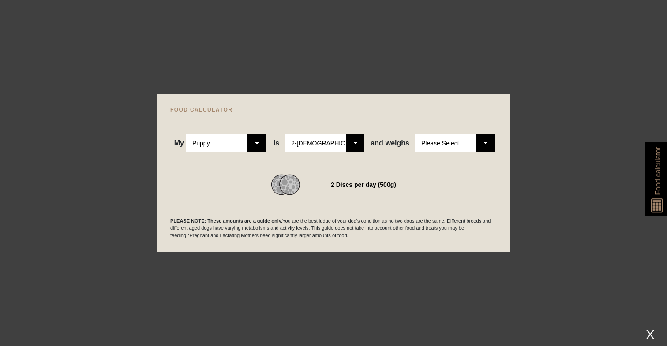
select select "11"
